Goal: Transaction & Acquisition: Purchase product/service

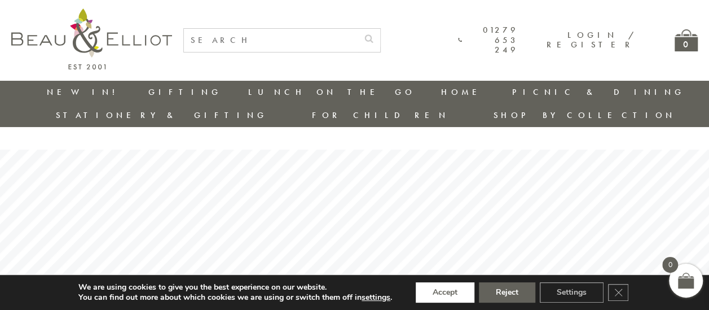
click at [443, 287] on button "Accept" at bounding box center [445, 292] width 59 height 20
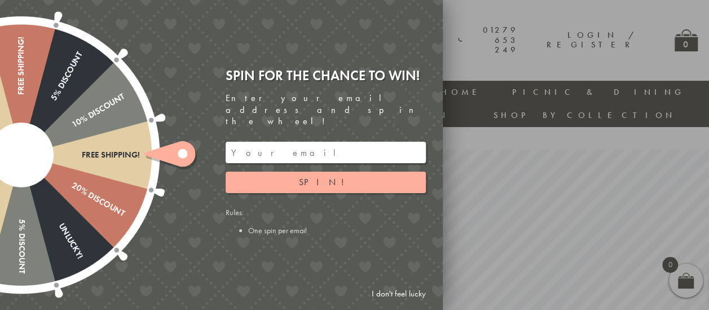
click at [334, 142] on input "email" at bounding box center [326, 152] width 200 height 21
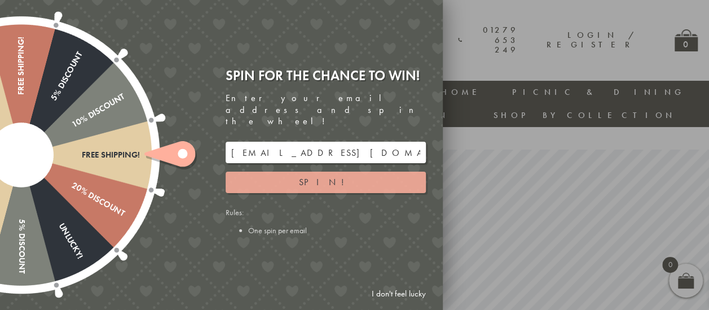
click at [308, 171] on button "Spin!" at bounding box center [326, 181] width 200 height 21
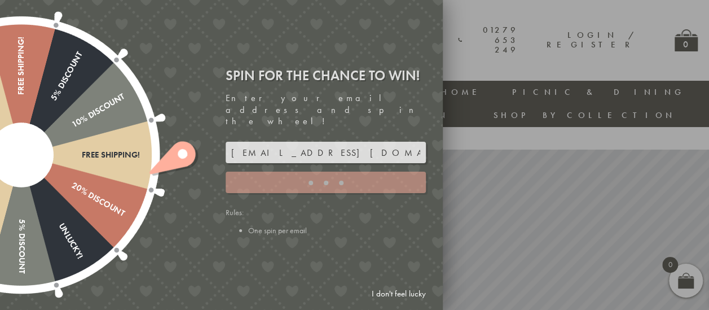
type input "GUGJPQNX"
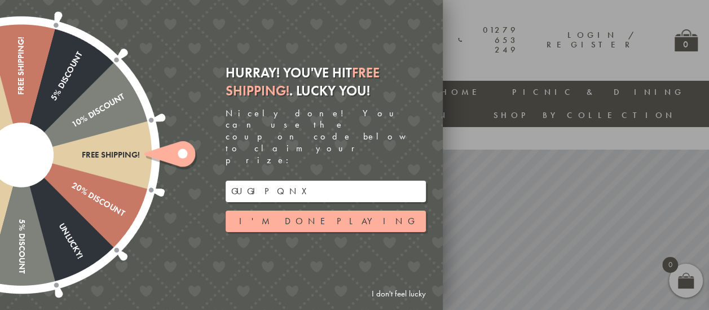
drag, startPoint x: 301, startPoint y: 171, endPoint x: 203, endPoint y: 165, distance: 98.3
click at [203, 165] on div "Free shipping! 20% Discount Unlucky! 5% Discount 10% Discount Unlucky! 15% Disc…" at bounding box center [158, 155] width 570 height 310
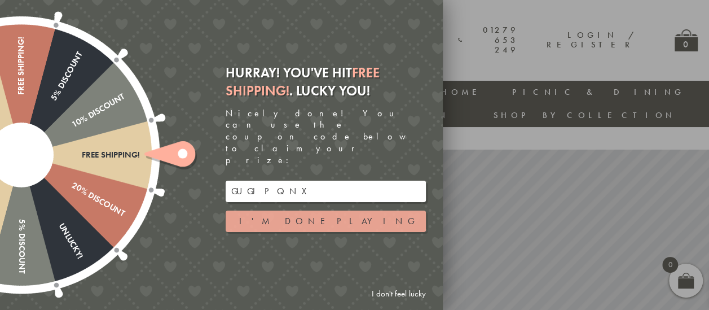
click at [300, 210] on button "I'm done playing" at bounding box center [326, 220] width 200 height 21
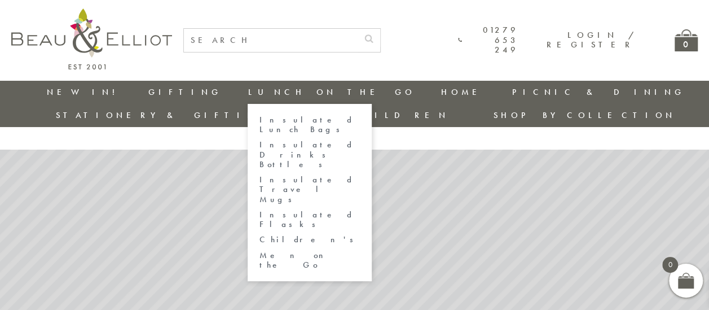
click at [259, 120] on link "Insulated Lunch Bags" at bounding box center [310, 125] width 102 height 20
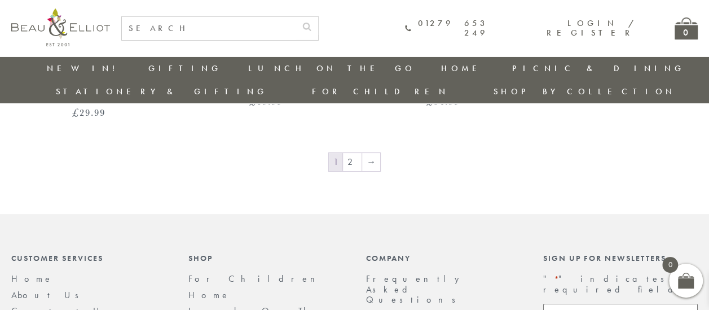
scroll to position [1897, 0]
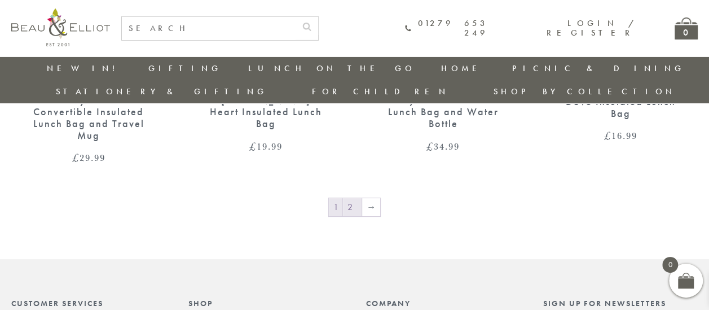
click at [350, 198] on link "2" at bounding box center [352, 207] width 19 height 18
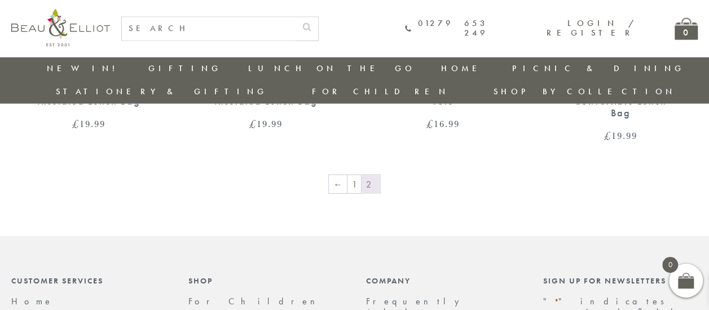
scroll to position [963, 0]
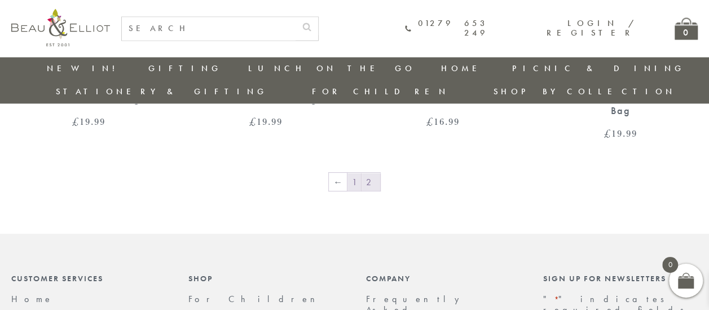
click at [358, 173] on link "1" at bounding box center [354, 182] width 14 height 18
